Goal: Information Seeking & Learning: Learn about a topic

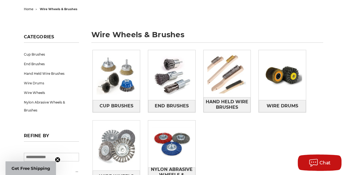
click at [130, 140] on img at bounding box center [116, 145] width 47 height 47
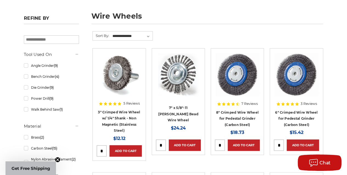
scroll to position [82, 0]
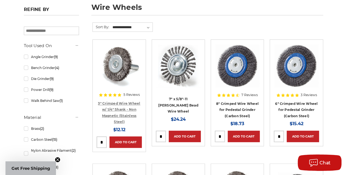
click at [122, 107] on link "3" Crimped Wire Wheel w/ 1/4" Shank - Non Magnetic (Stainless Steel)" at bounding box center [119, 112] width 42 height 23
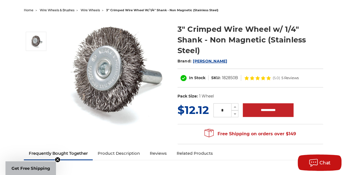
scroll to position [55, 0]
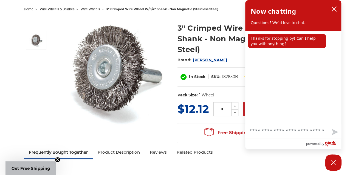
click at [198, 58] on span "Mercer" at bounding box center [210, 60] width 34 height 5
click at [335, 8] on icon "close chatbox" at bounding box center [334, 9] width 4 height 4
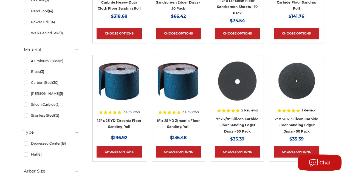
scroll to position [329, 0]
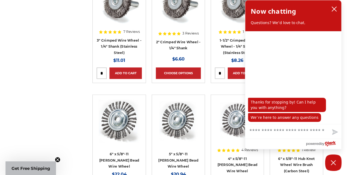
scroll to position [219, 0]
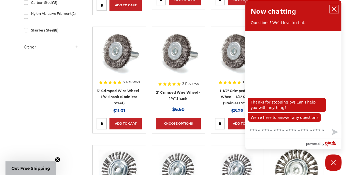
click at [334, 10] on icon "close chatbox" at bounding box center [334, 9] width 4 height 4
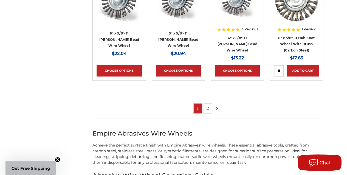
scroll to position [411, 0]
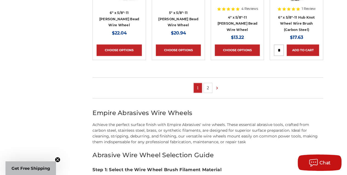
click at [208, 85] on link "2" at bounding box center [208, 88] width 8 height 10
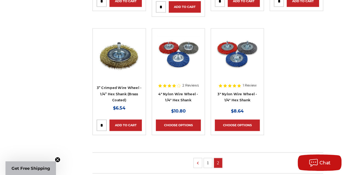
scroll to position [356, 0]
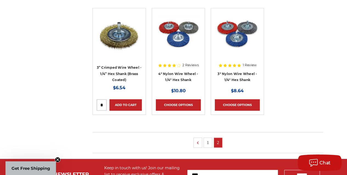
click at [208, 138] on link "1" at bounding box center [208, 143] width 8 height 10
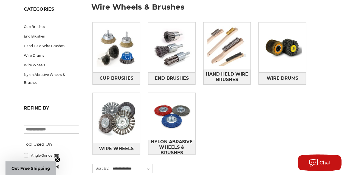
scroll to position [82, 0]
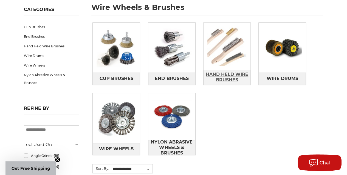
click at [224, 76] on span "Hand Held Wire Brushes" at bounding box center [227, 77] width 47 height 15
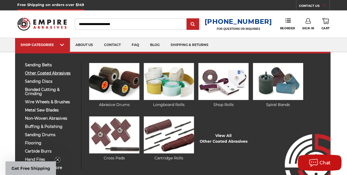
click at [62, 73] on span "other coated abrasives" at bounding box center [51, 73] width 52 height 4
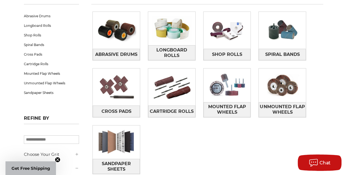
scroll to position [82, 0]
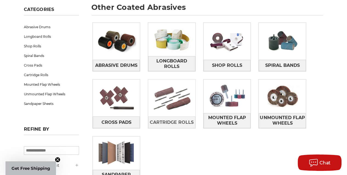
click at [177, 106] on img at bounding box center [171, 97] width 47 height 33
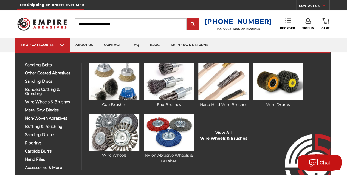
click at [46, 102] on span "wire wheels & brushes" at bounding box center [51, 102] width 52 height 4
